Goal: Communication & Community: Answer question/provide support

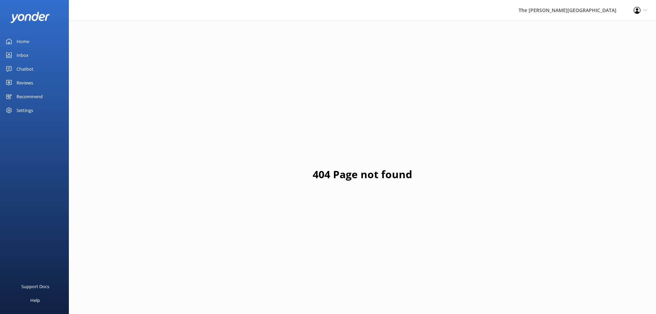
click at [14, 56] on link "Inbox" at bounding box center [34, 55] width 69 height 14
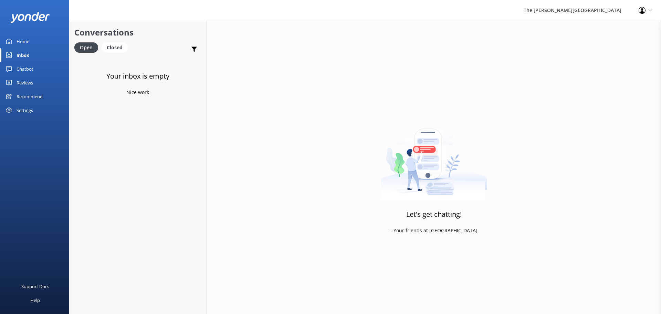
click at [21, 56] on div "Inbox" at bounding box center [23, 55] width 13 height 14
click at [32, 39] on link "Home" at bounding box center [34, 41] width 69 height 14
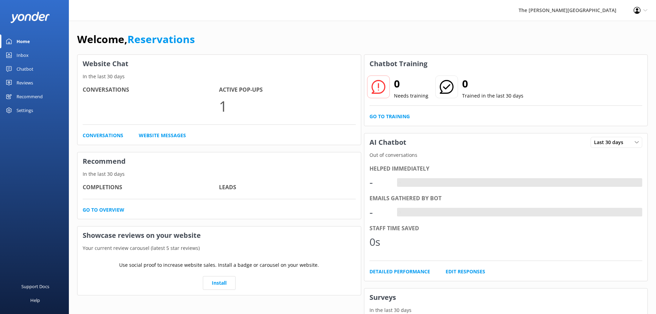
click at [25, 52] on div "Inbox" at bounding box center [23, 55] width 12 height 14
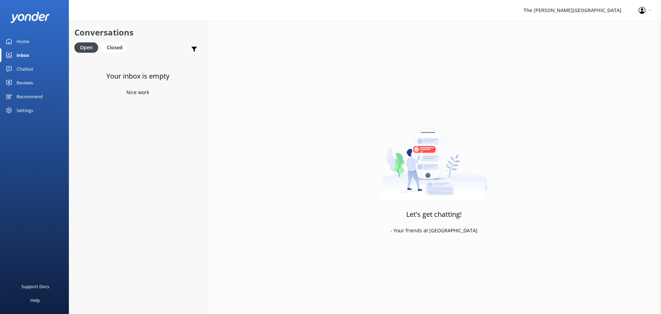
click at [138, 94] on p "Nice work" at bounding box center [137, 92] width 23 height 8
click at [26, 63] on div "Chatbot" at bounding box center [25, 69] width 17 height 14
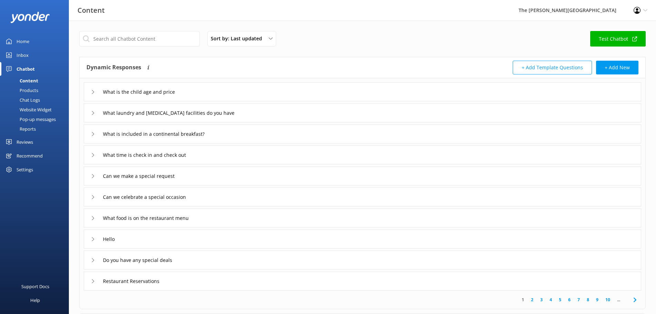
click at [29, 52] on link "Inbox" at bounding box center [34, 55] width 69 height 14
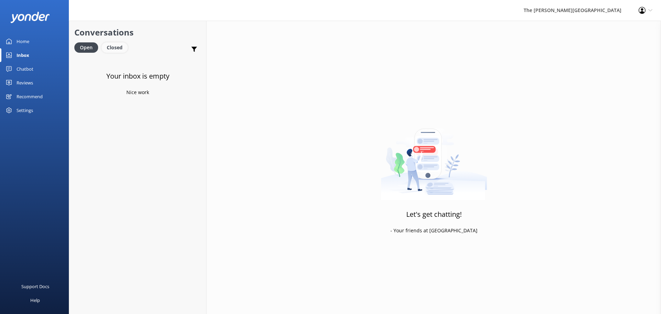
click at [118, 47] on div "Closed" at bounding box center [115, 47] width 26 height 10
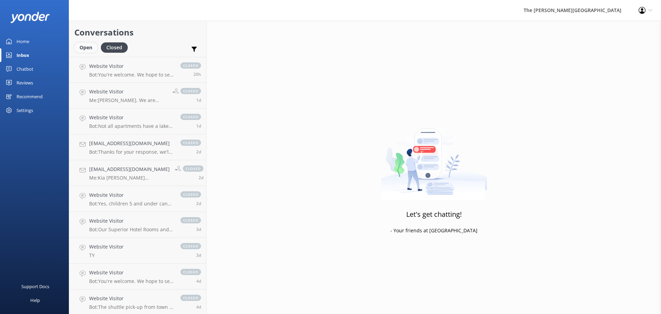
click at [83, 48] on div "Open" at bounding box center [85, 47] width 23 height 10
